Goal: Answer question/provide support

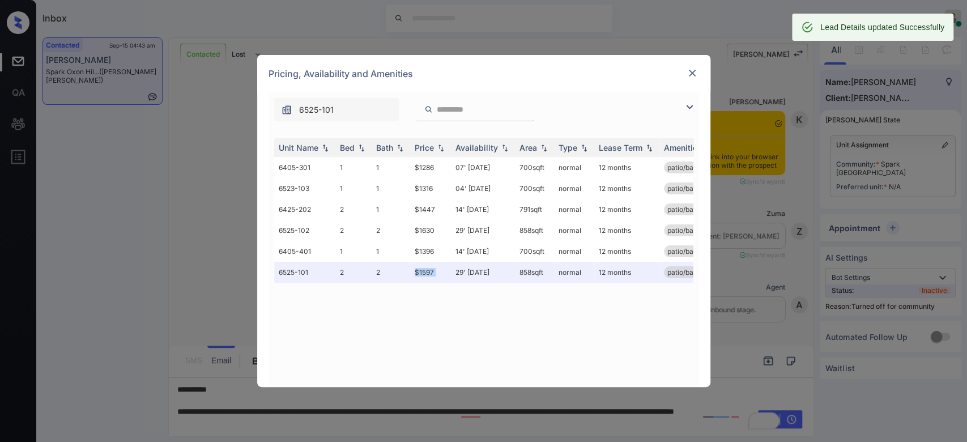
scroll to position [2838, 0]
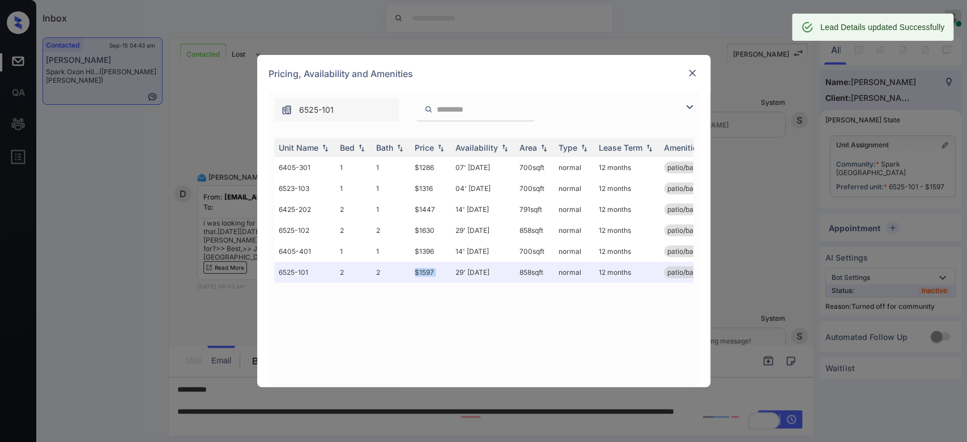
click at [691, 75] on img at bounding box center [691, 72] width 11 height 11
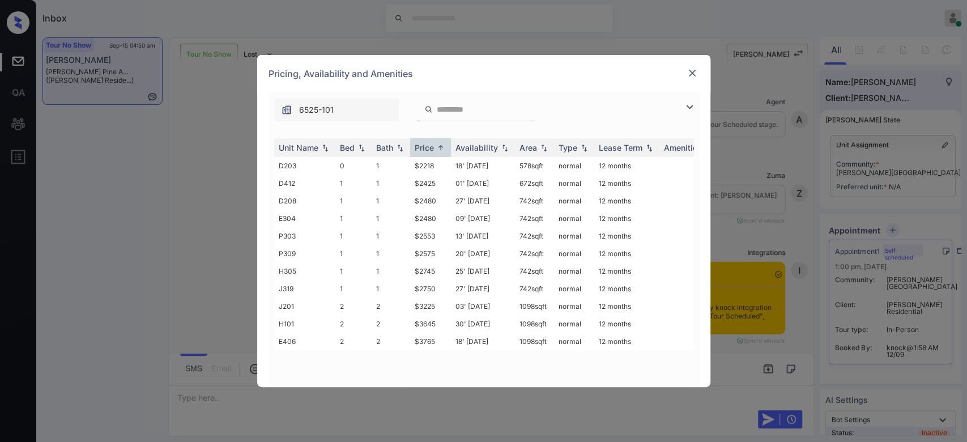
scroll to position [2757, 0]
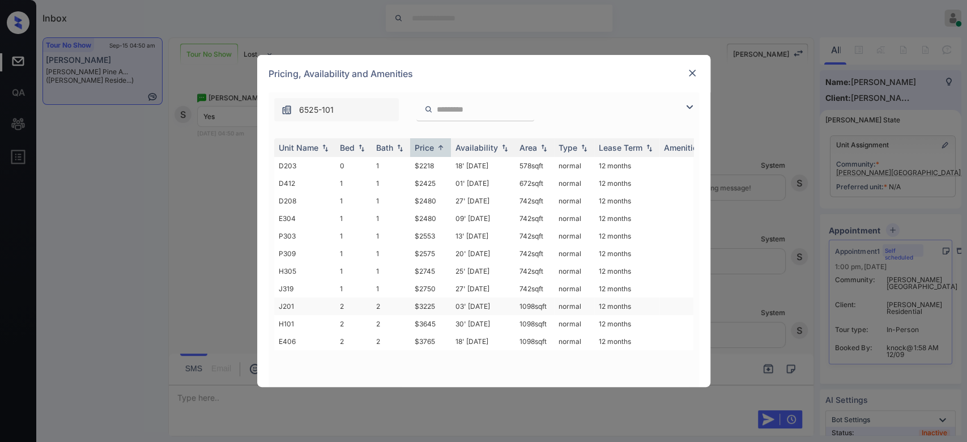
click at [418, 298] on td "$3225" at bounding box center [430, 306] width 41 height 18
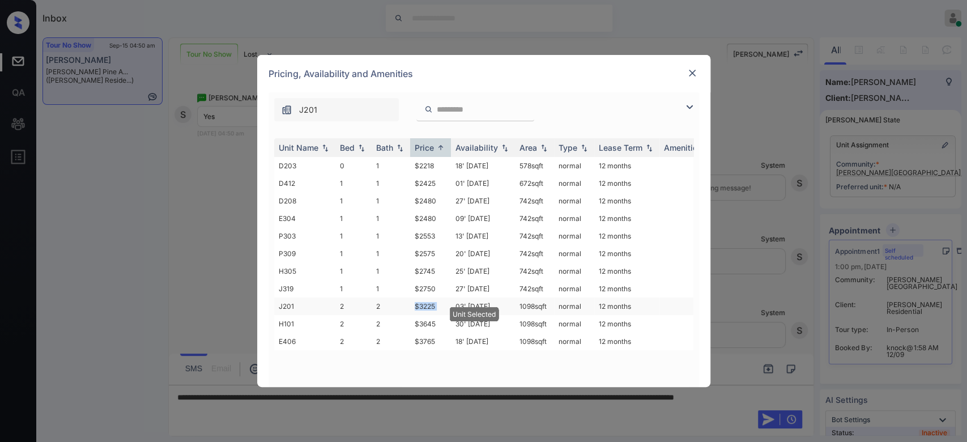
click at [418, 298] on td "$3225" at bounding box center [430, 306] width 41 height 18
click at [695, 78] on img at bounding box center [691, 72] width 11 height 11
